Goal: Task Accomplishment & Management: Use online tool/utility

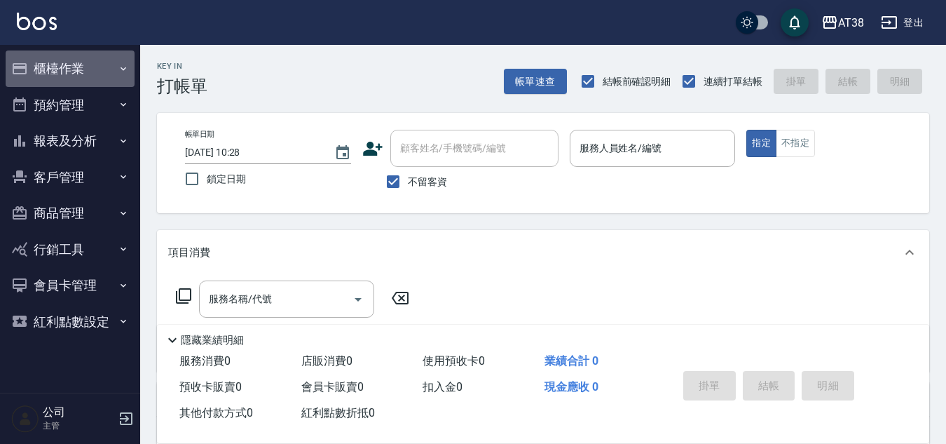
click at [36, 71] on button "櫃檯作業" at bounding box center [70, 68] width 129 height 36
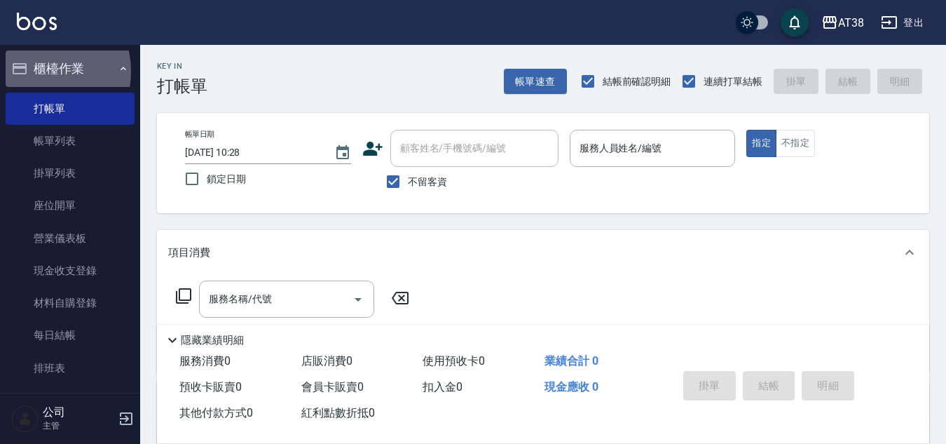
click at [36, 71] on button "櫃檯作業" at bounding box center [70, 68] width 129 height 36
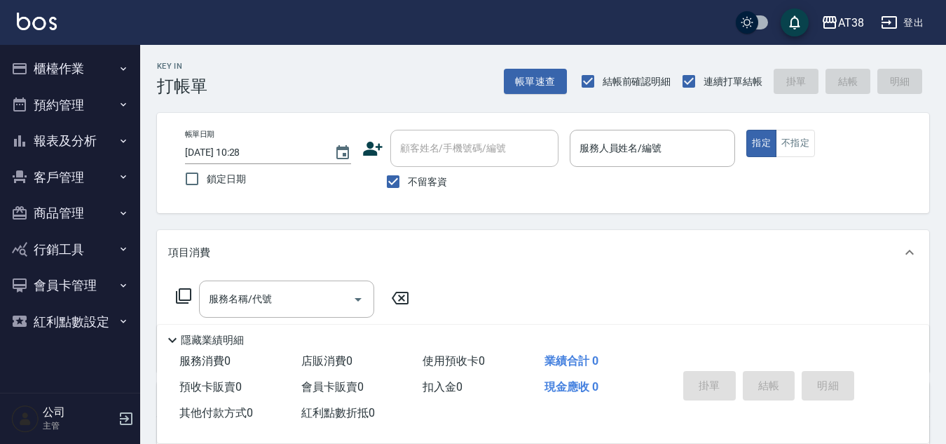
click at [75, 67] on button "櫃檯作業" at bounding box center [70, 68] width 129 height 36
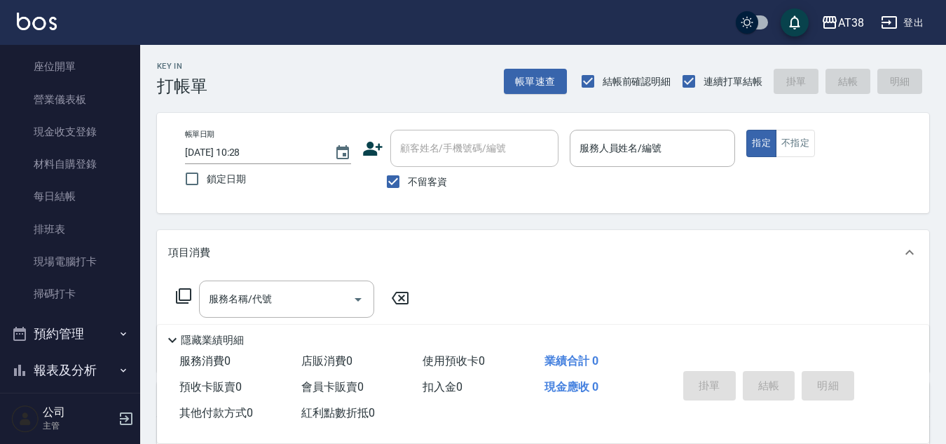
scroll to position [140, 0]
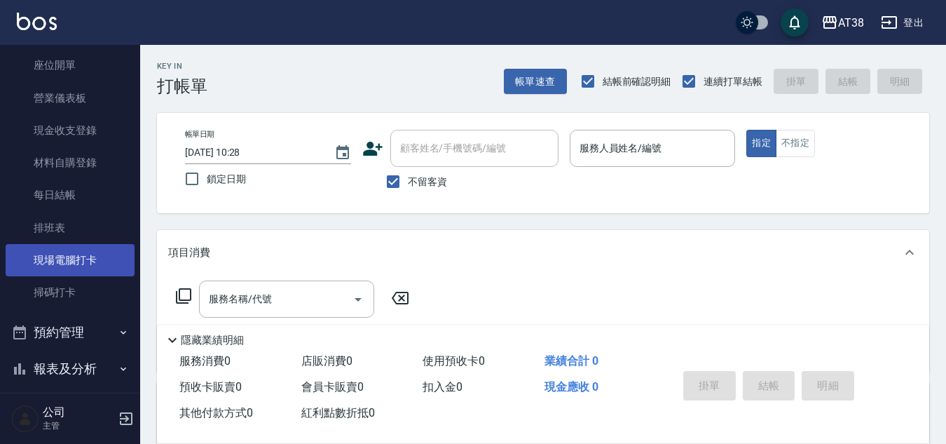
click at [41, 263] on link "現場電腦打卡" at bounding box center [70, 260] width 129 height 32
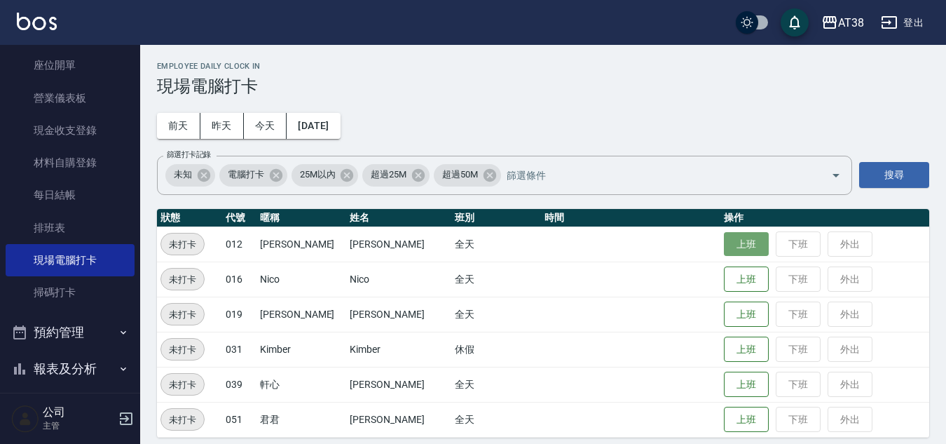
click at [734, 237] on button "上班" at bounding box center [746, 244] width 45 height 25
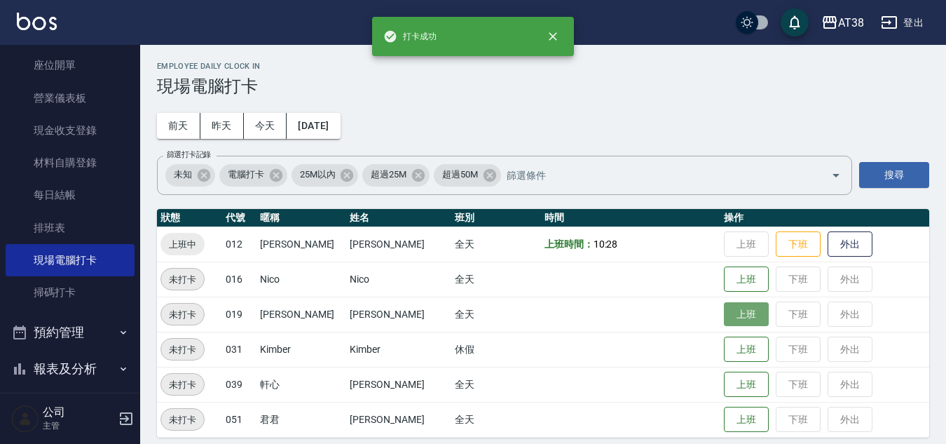
click at [735, 303] on button "上班" at bounding box center [746, 314] width 45 height 25
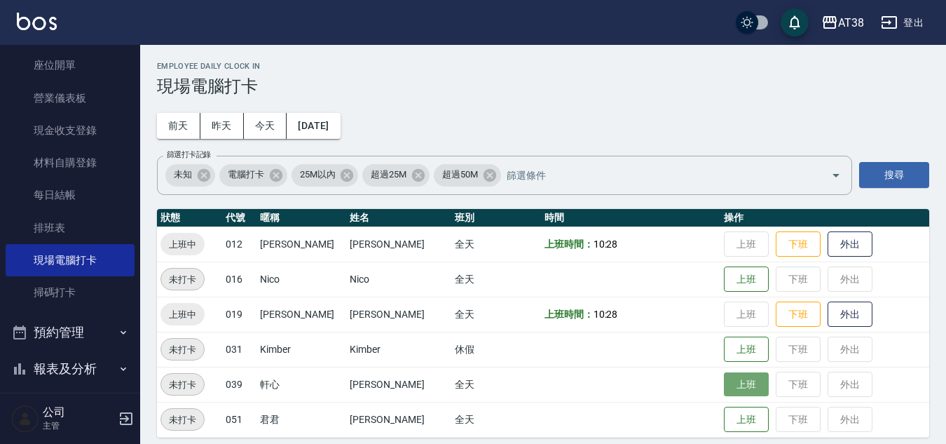
click at [724, 374] on button "上班" at bounding box center [746, 384] width 45 height 25
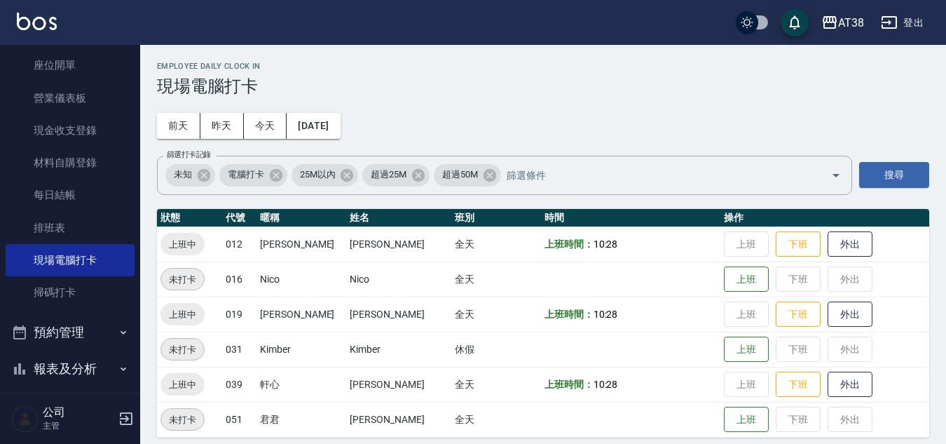
scroll to position [11, 0]
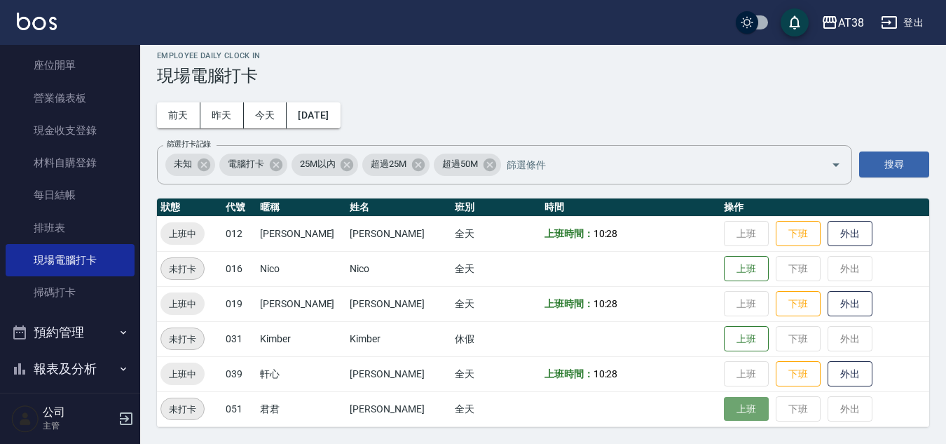
click at [726, 414] on button "上班" at bounding box center [746, 409] width 45 height 25
